Goal: Find specific page/section: Find specific page/section

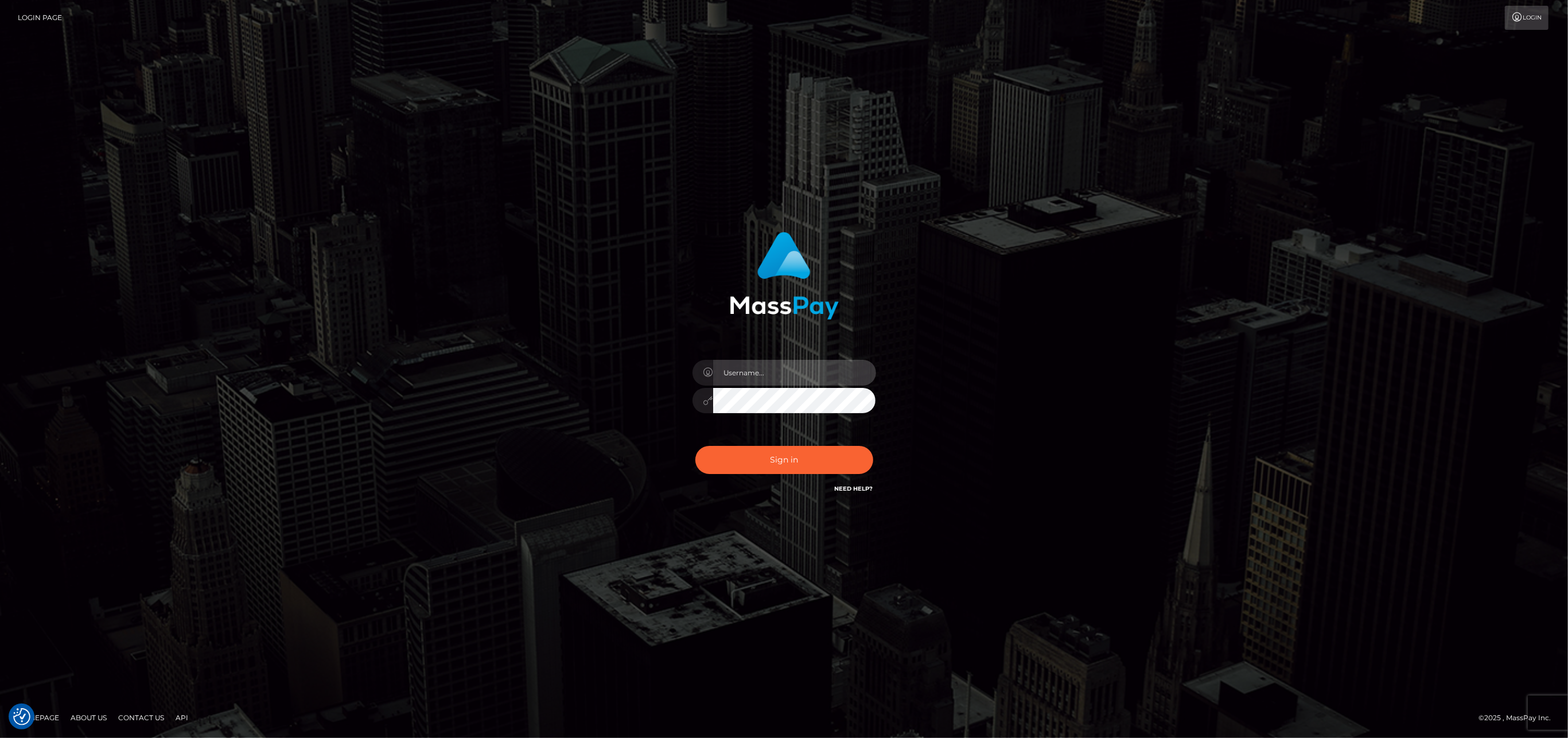
click at [766, 375] on input "text" at bounding box center [794, 372] width 163 height 26
type input "ashbil"
click at [813, 453] on button "Sign in" at bounding box center [784, 460] width 178 height 28
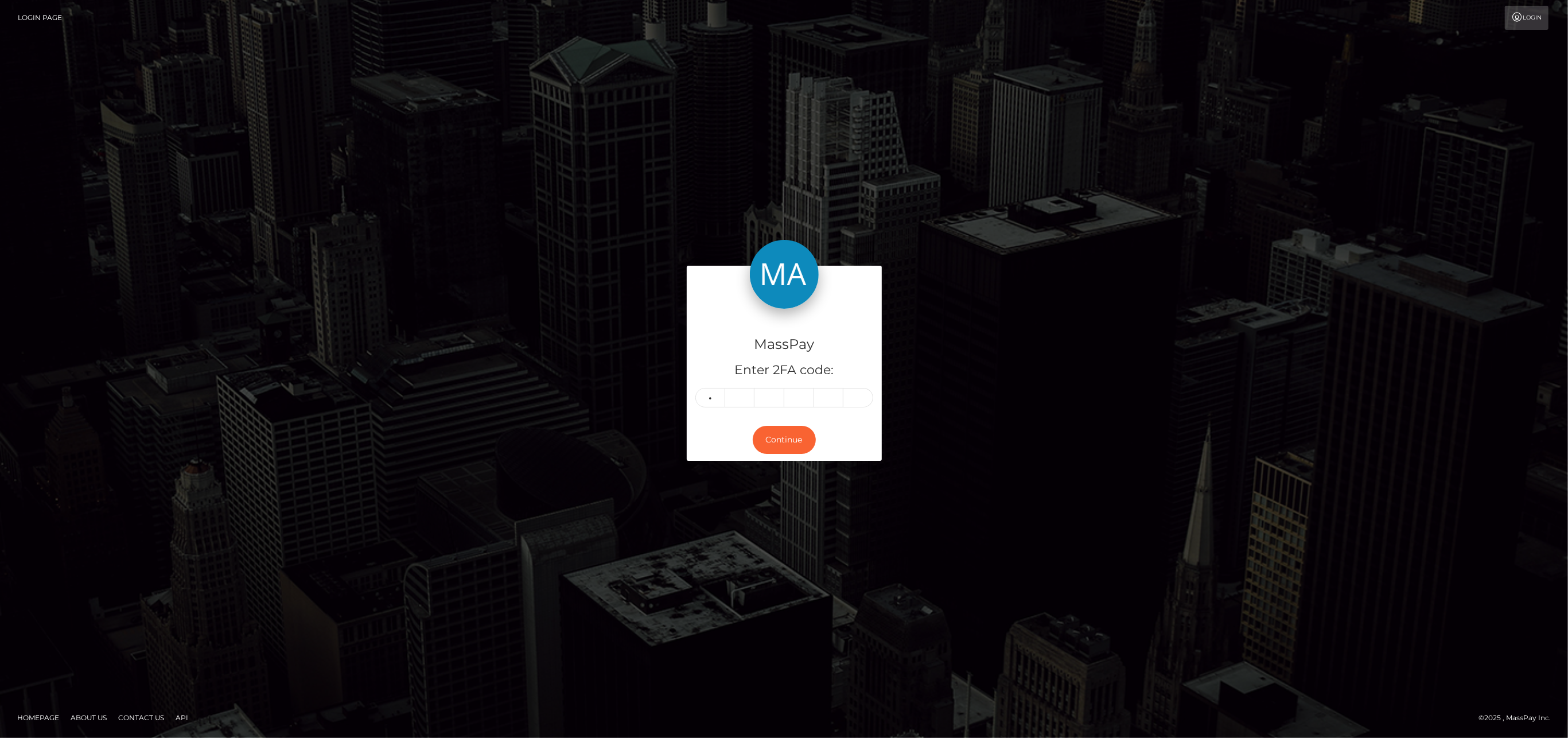
type input "9"
type input "3"
type input "9"
type input "6"
type input "9"
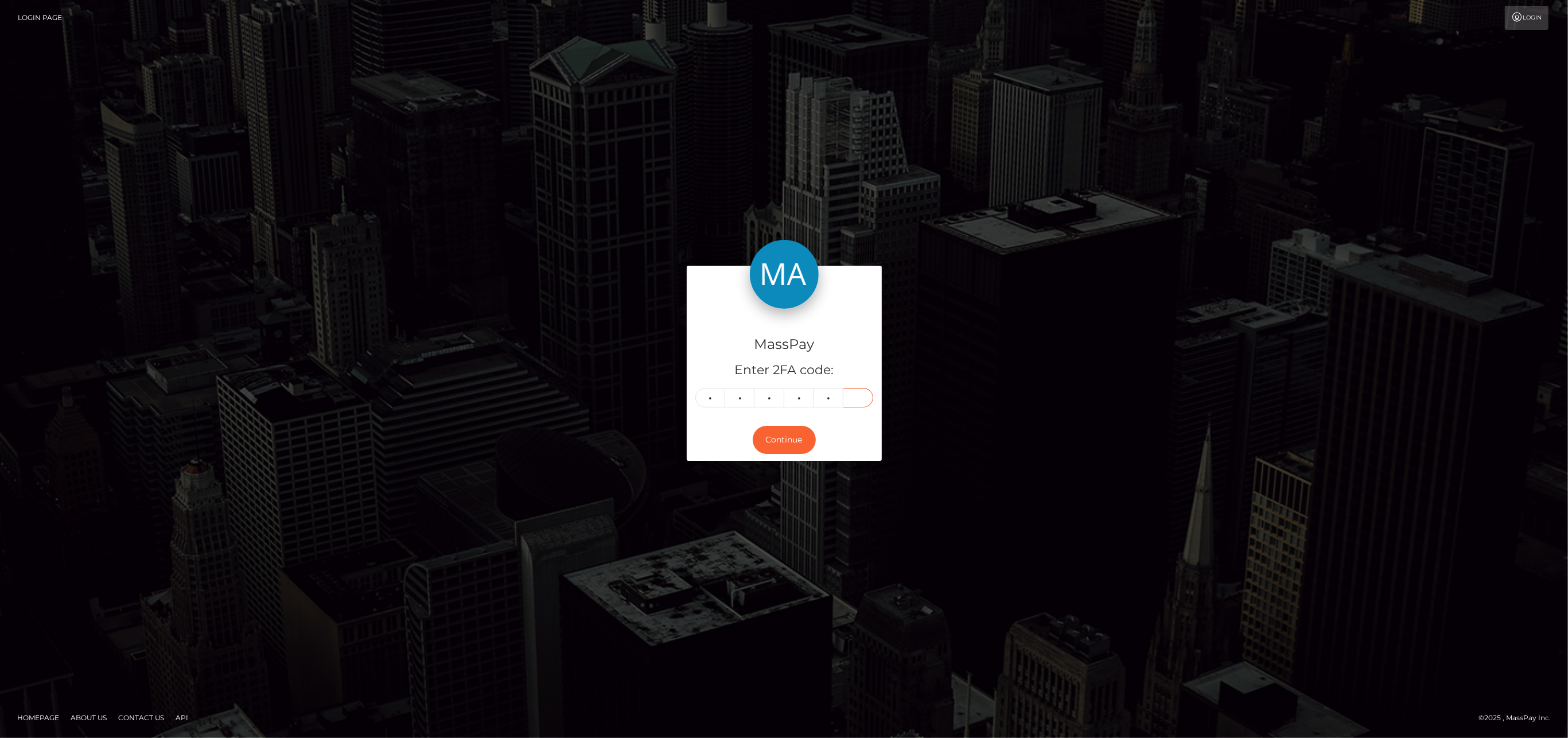
type input "0"
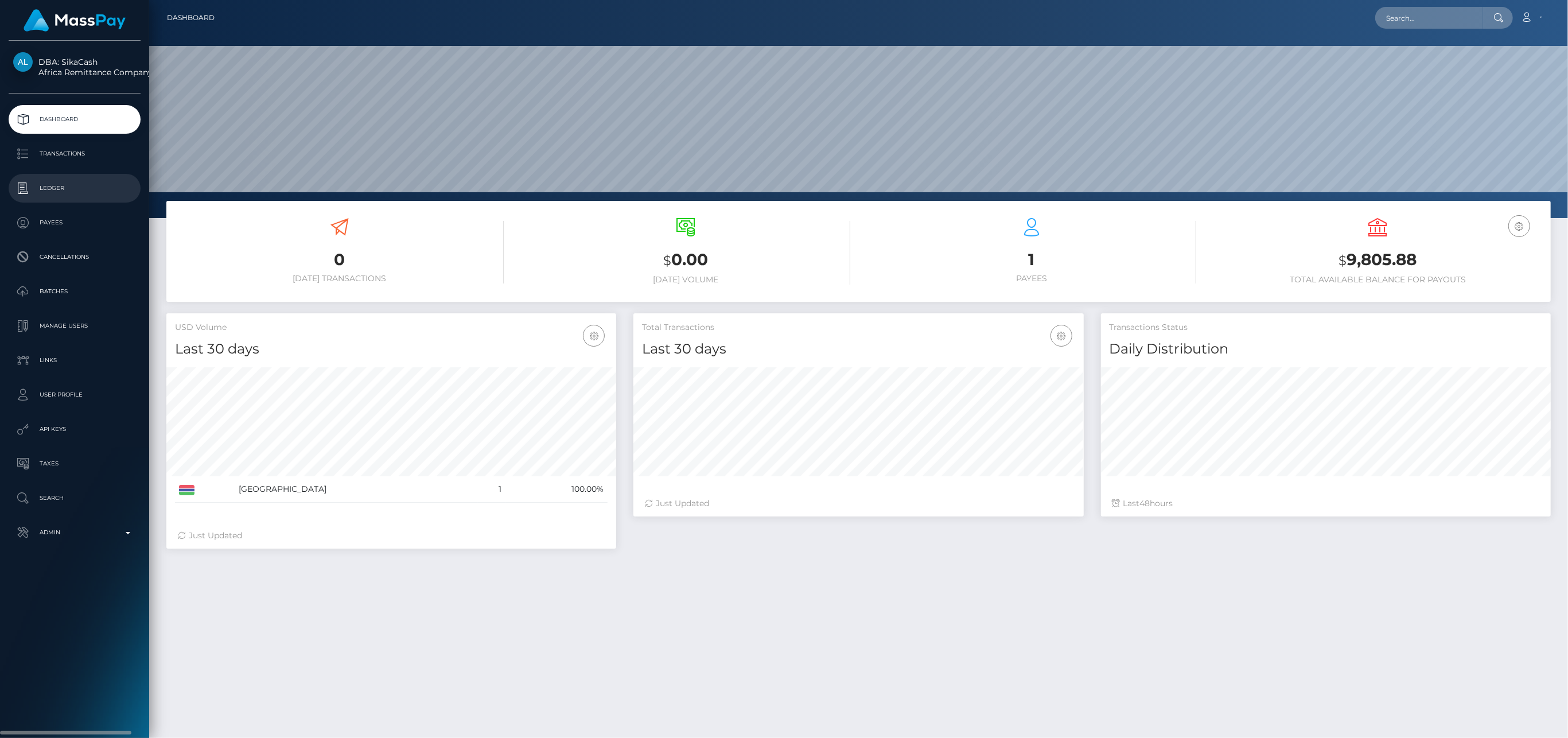
scroll to position [203, 450]
click at [59, 156] on p "Transactions" at bounding box center [74, 153] width 122 height 17
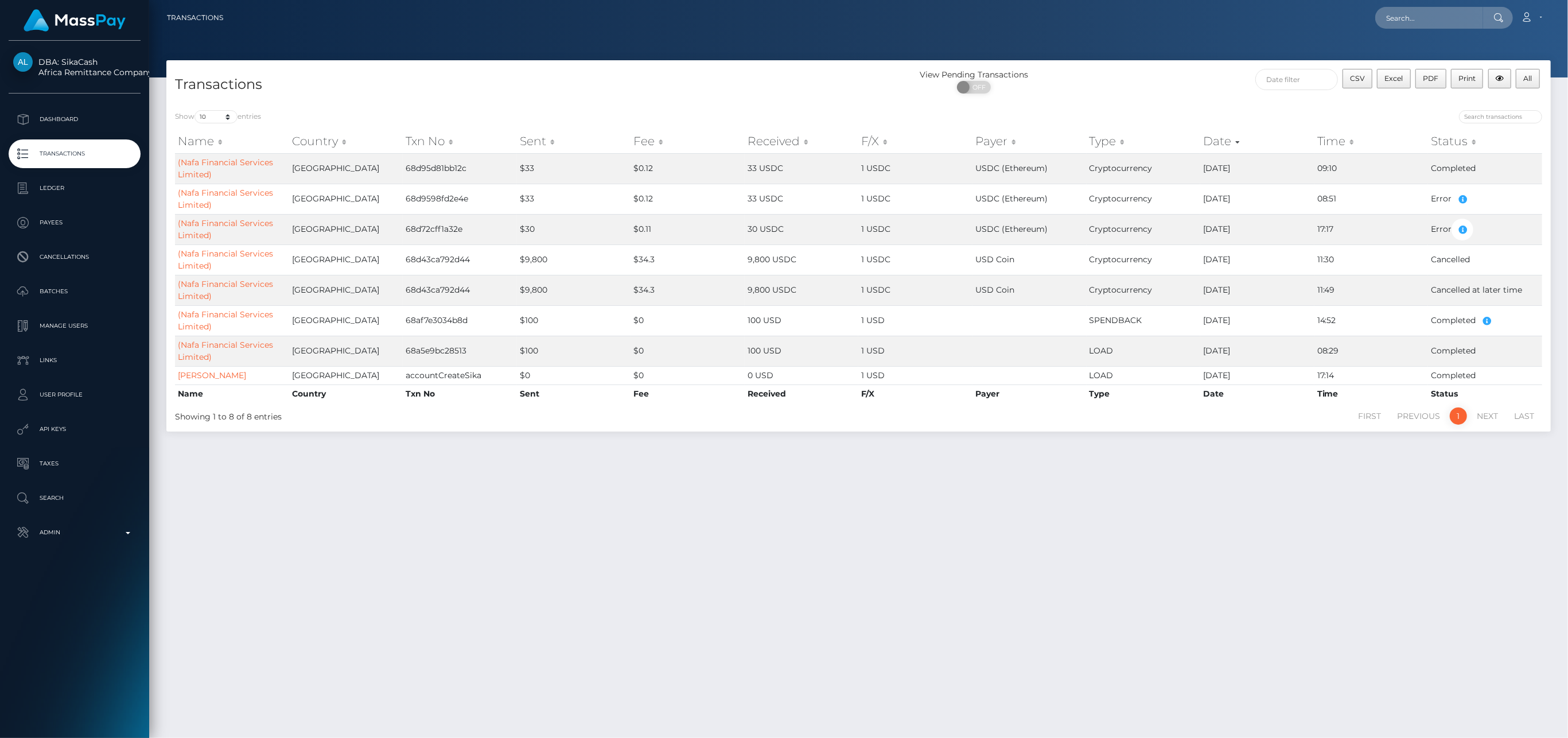
click at [1253, 105] on div "Show 10 25 50 100 250 500 1,000 3,500 All entries Name Country Txn No Sent Fee …" at bounding box center [858, 266] width 1385 height 330
click at [75, 195] on p "Ledger" at bounding box center [74, 187] width 122 height 17
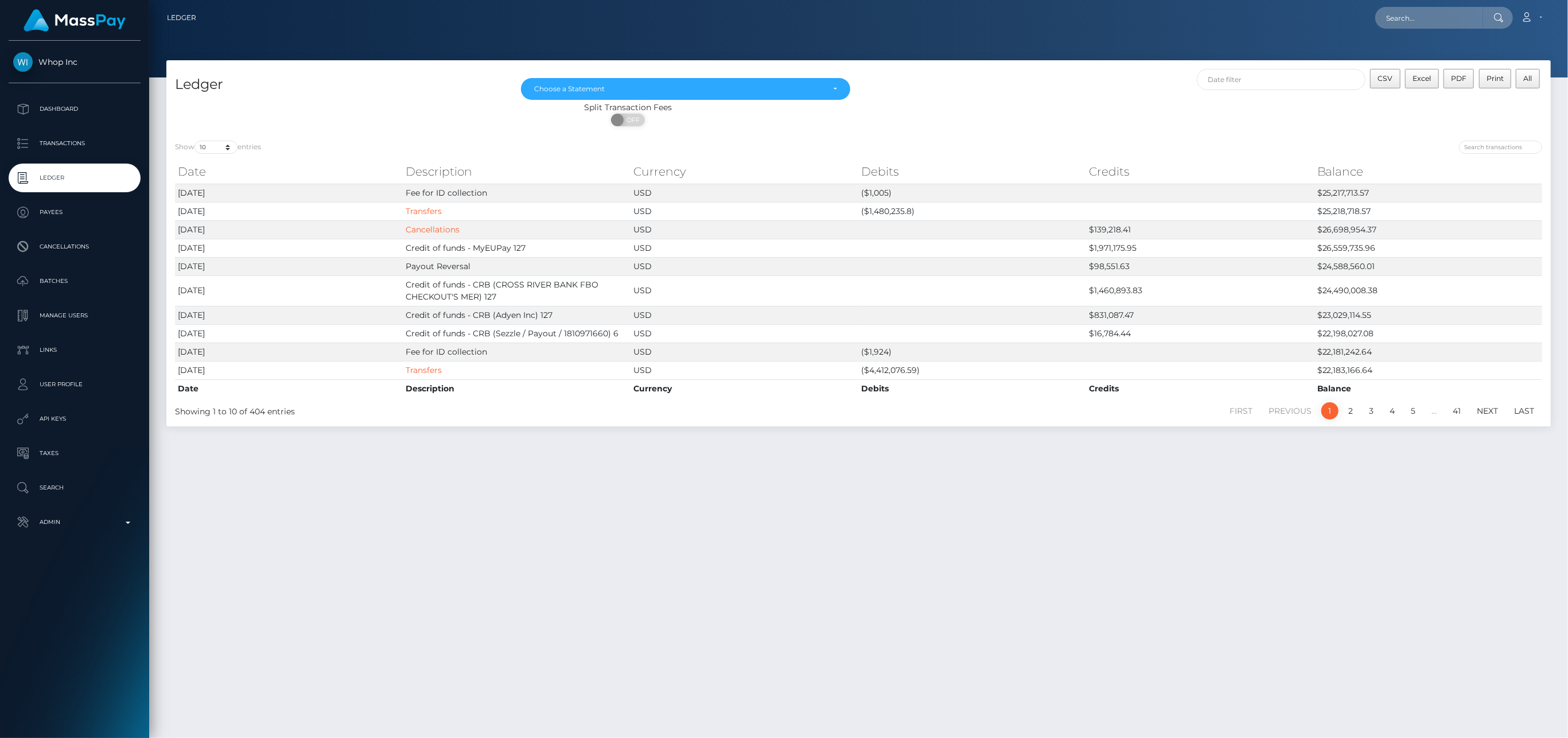
click at [936, 114] on div "ON OFF" at bounding box center [628, 122] width 923 height 19
click at [70, 169] on p "Ledger" at bounding box center [74, 178] width 122 height 17
